Goal: Task Accomplishment & Management: Manage account settings

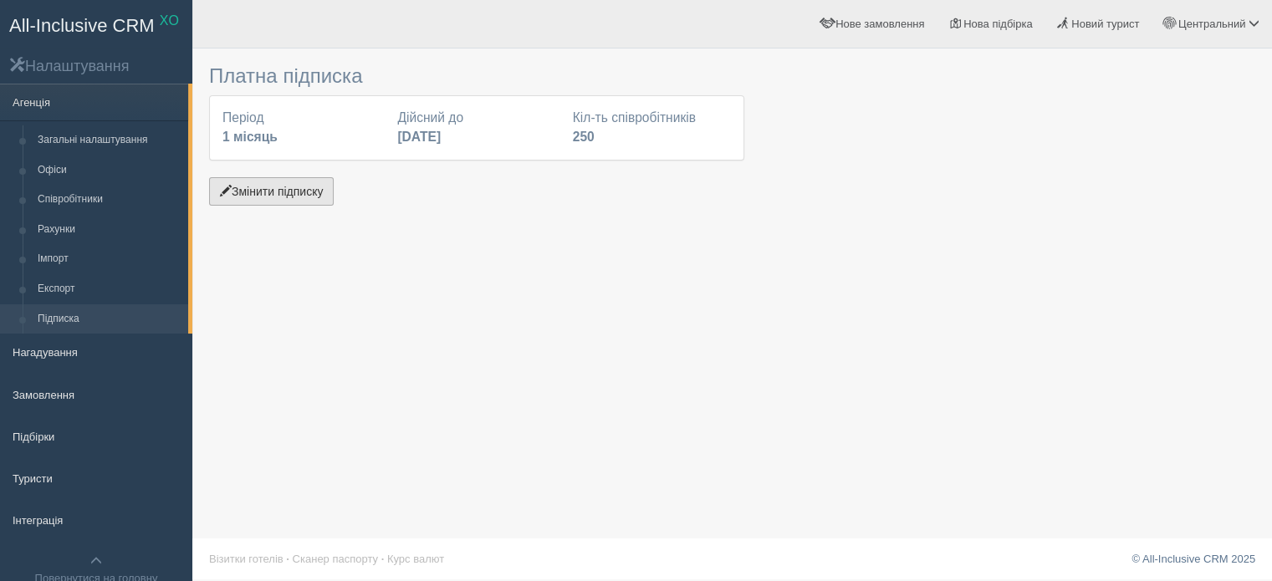
click at [294, 196] on button "Змінити підписку" at bounding box center [271, 191] width 125 height 28
click at [263, 190] on button "Змінити підписку" at bounding box center [271, 191] width 125 height 28
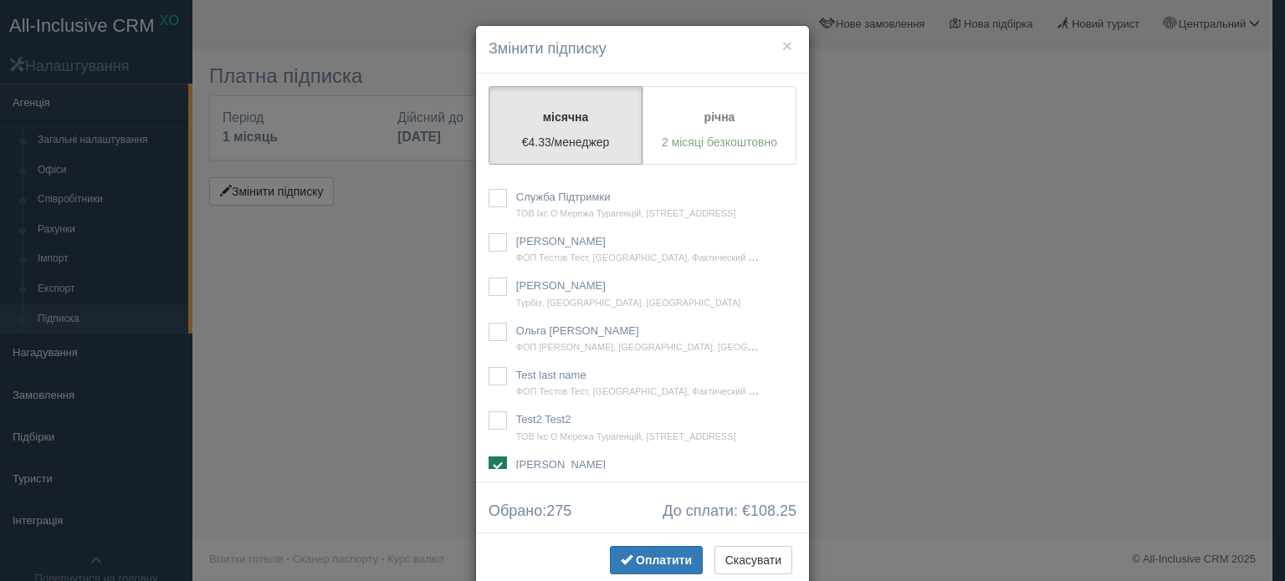
click at [787, 39] on h4 "Змінити підписку" at bounding box center [642, 49] width 308 height 22
click at [784, 45] on button "×" at bounding box center [787, 46] width 10 height 18
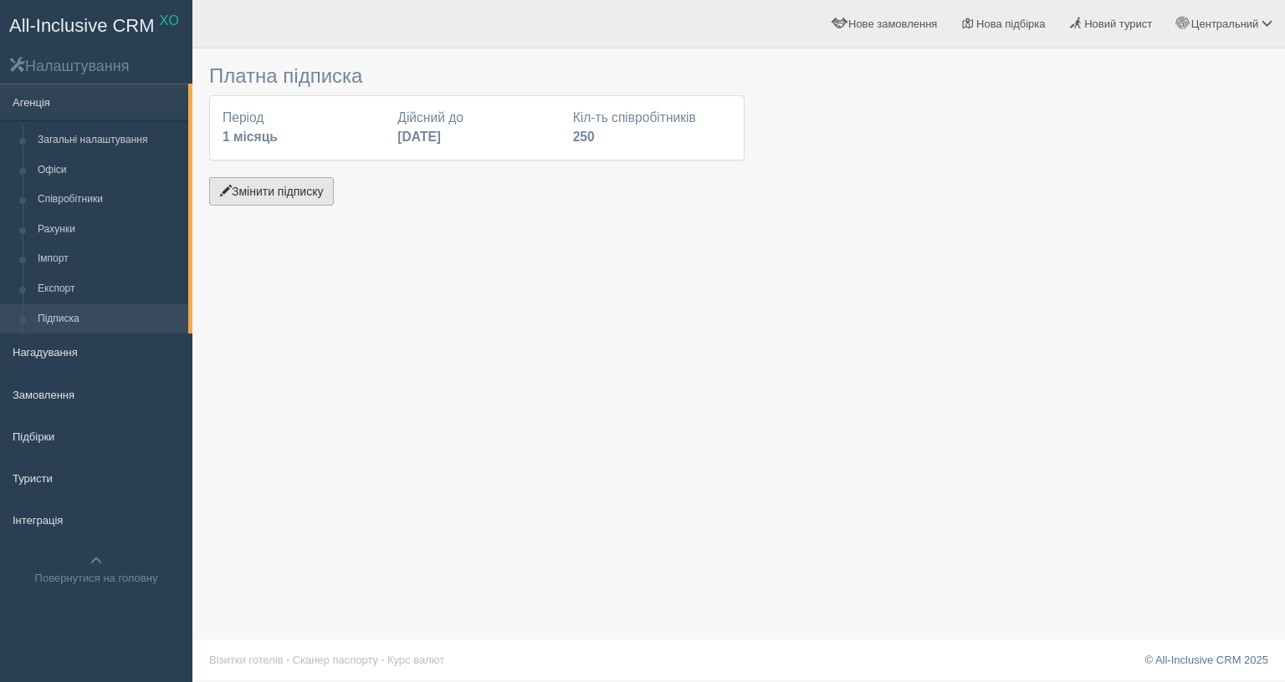
click at [252, 185] on button "Змінити підписку" at bounding box center [271, 191] width 125 height 28
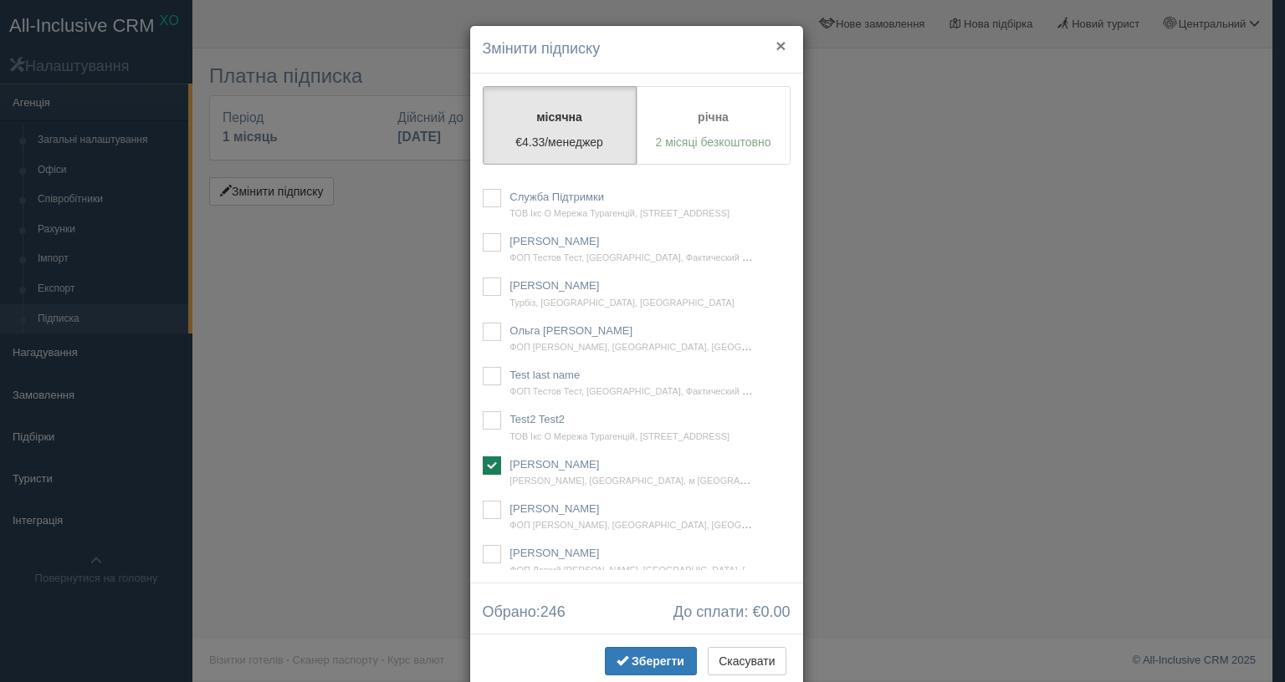
click at [775, 45] on button "×" at bounding box center [780, 46] width 10 height 18
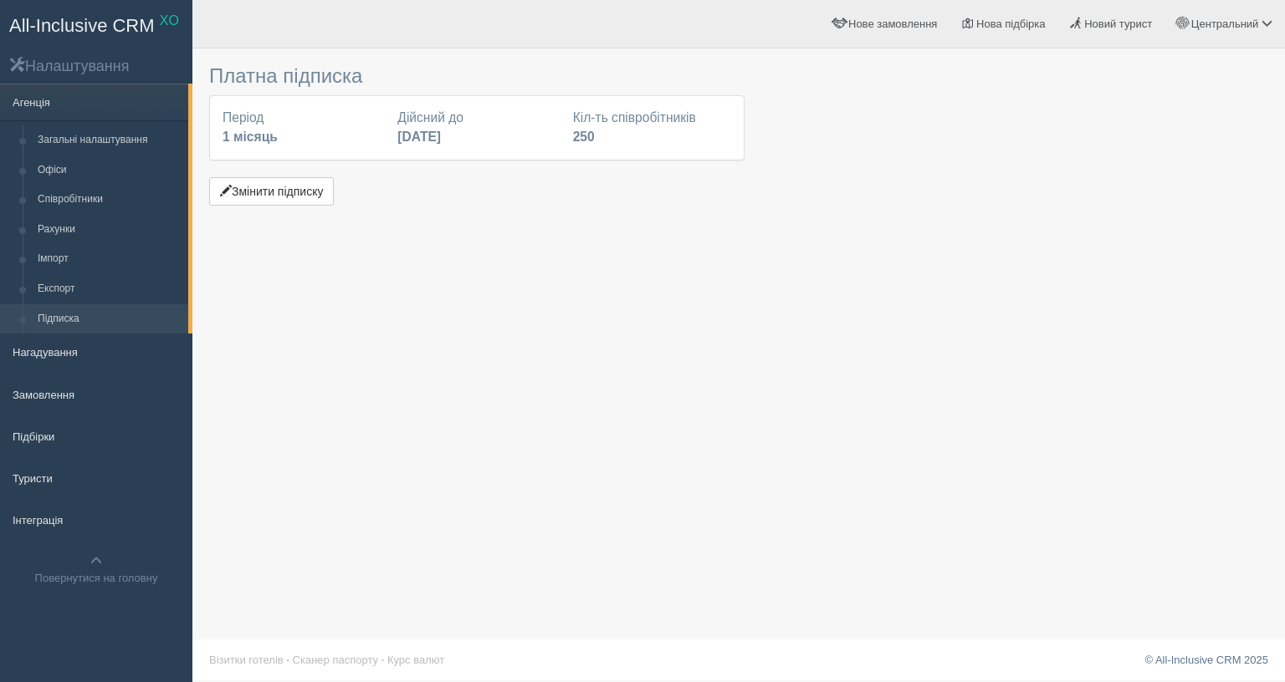
click at [856, 580] on div "Платна підписка Період 1 місяць Дійсний до [DATE] Кіл-ть співробітників 250 Змі…" at bounding box center [738, 341] width 1092 height 682
click at [324, 305] on div "Платна підписка Період 1 місяць Дійсний до [DATE] Кіл-ть співробітників 250 Змі…" at bounding box center [738, 341] width 1092 height 682
